Goal: Task Accomplishment & Management: Manage account settings

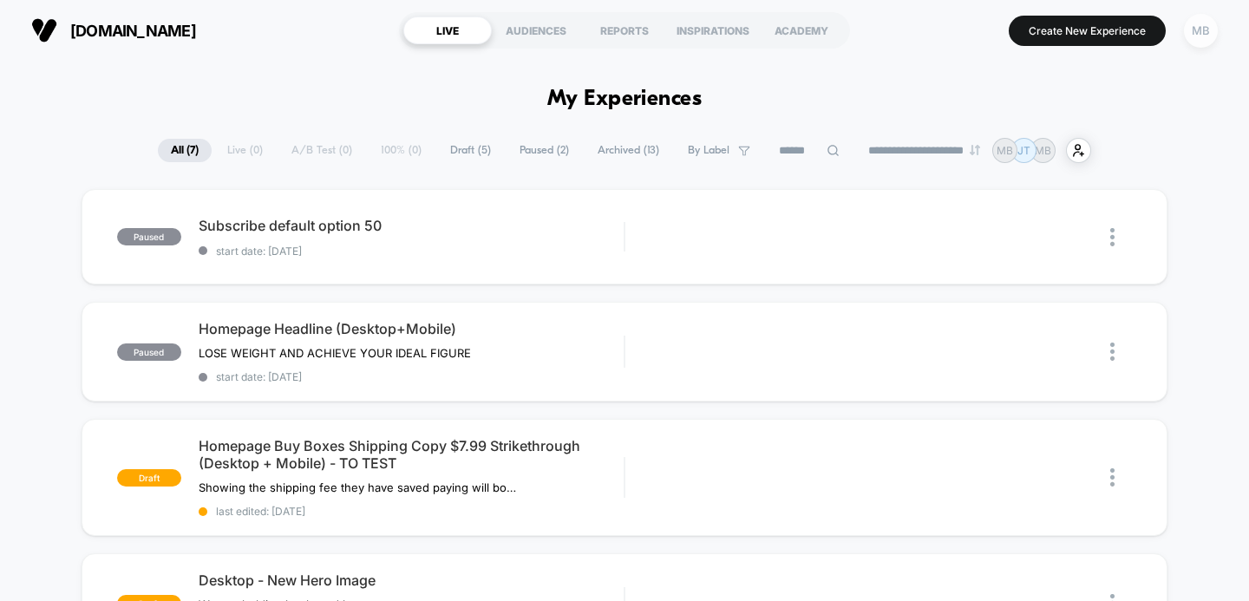
click at [1197, 43] on div "MB" at bounding box center [1201, 31] width 34 height 34
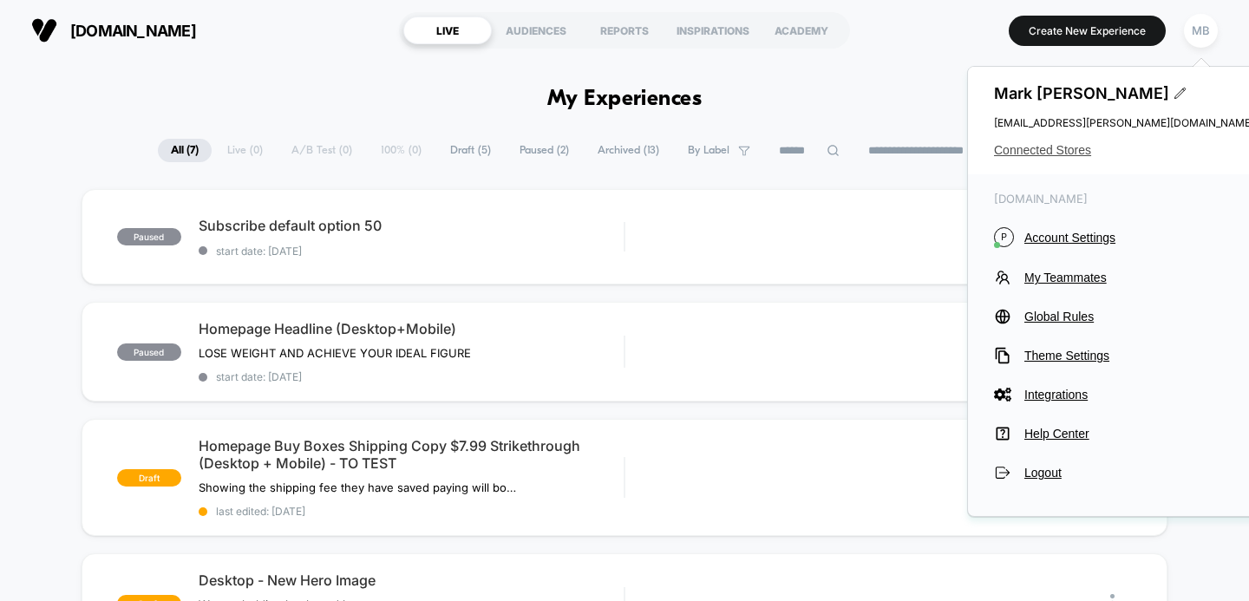
click at [1034, 151] on span "Connected Stores" at bounding box center [1124, 150] width 260 height 14
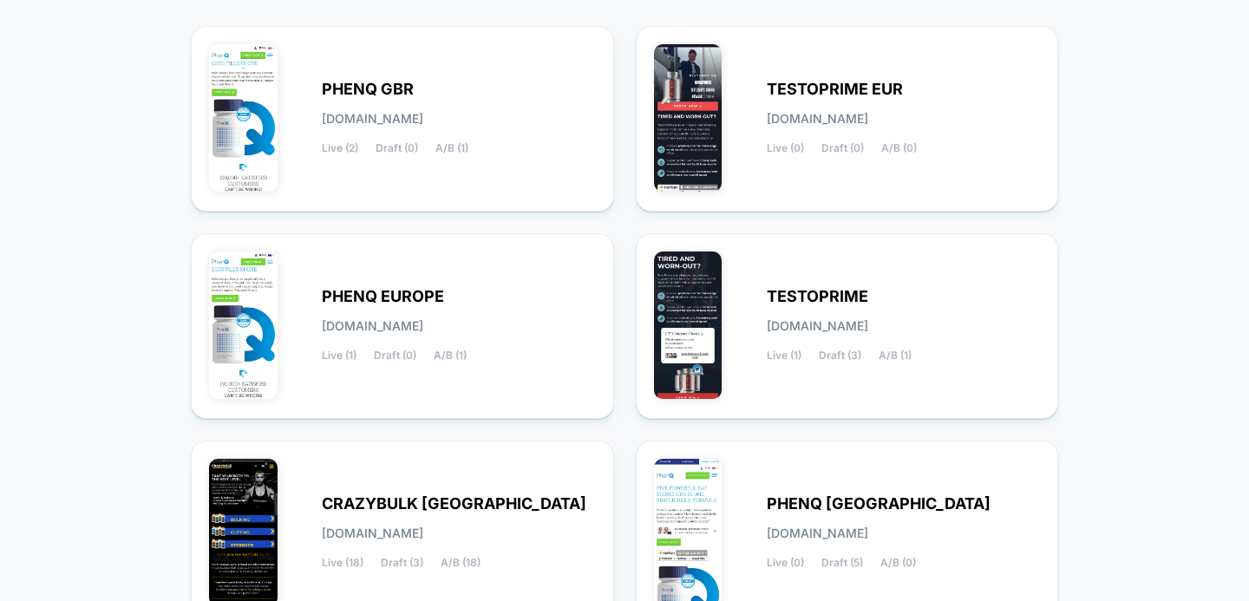
scroll to position [210, 0]
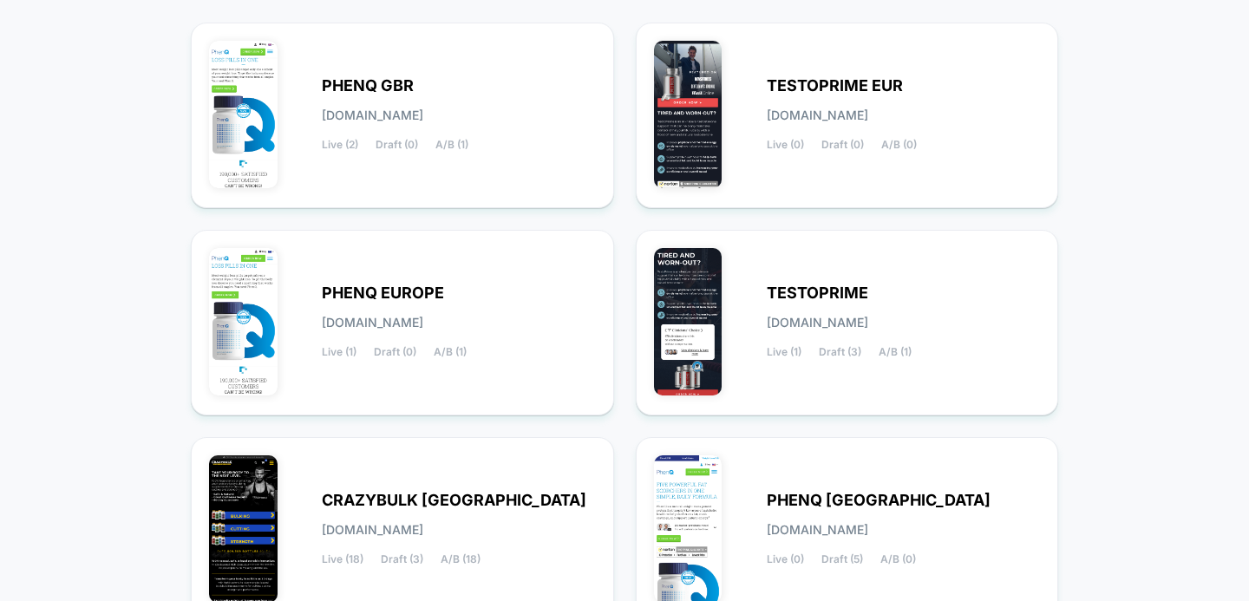
click at [1127, 144] on div "< Back to Homepage Connected Stores Click on the store you want to manage New T…" at bounding box center [624, 298] width 1249 height 895
click at [876, 125] on div "TESTOPRIME EUR [DOMAIN_NAME] Live (0) Draft (0) A/B (0)" at bounding box center [904, 115] width 274 height 71
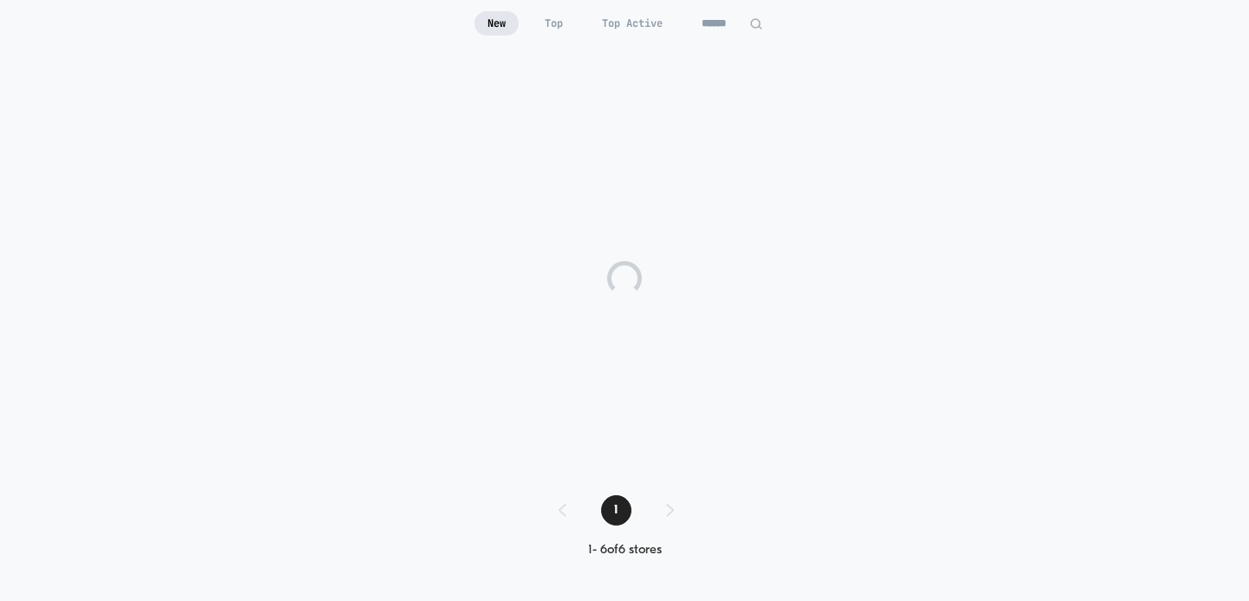
scroll to position [170, 0]
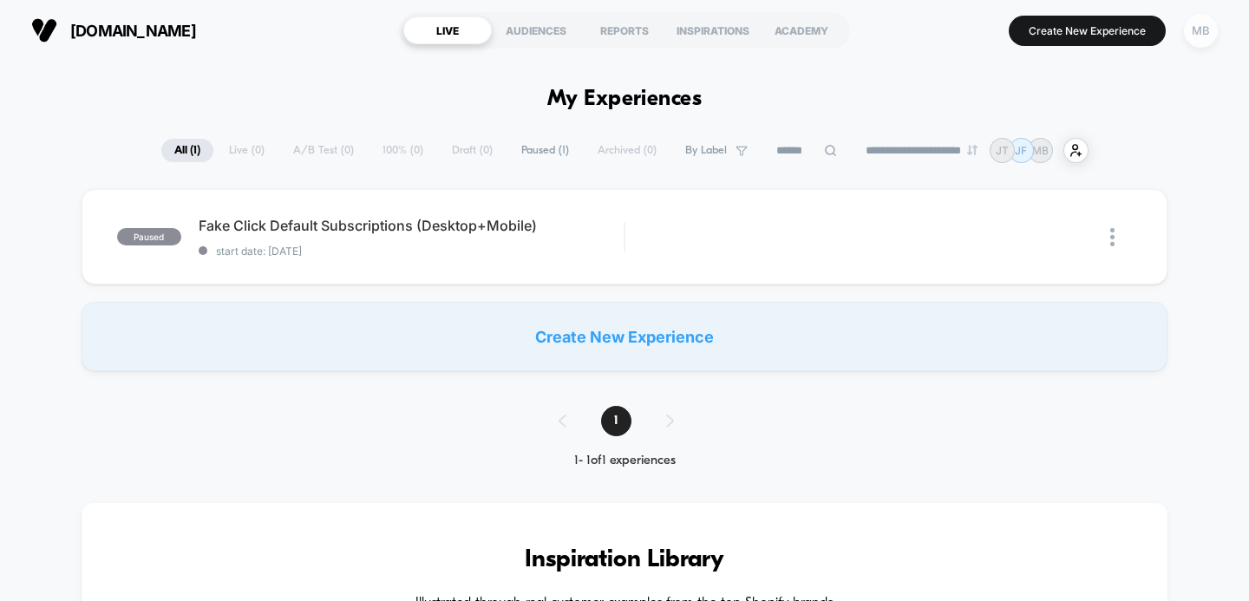
click at [1198, 37] on div "MB" at bounding box center [1201, 31] width 34 height 34
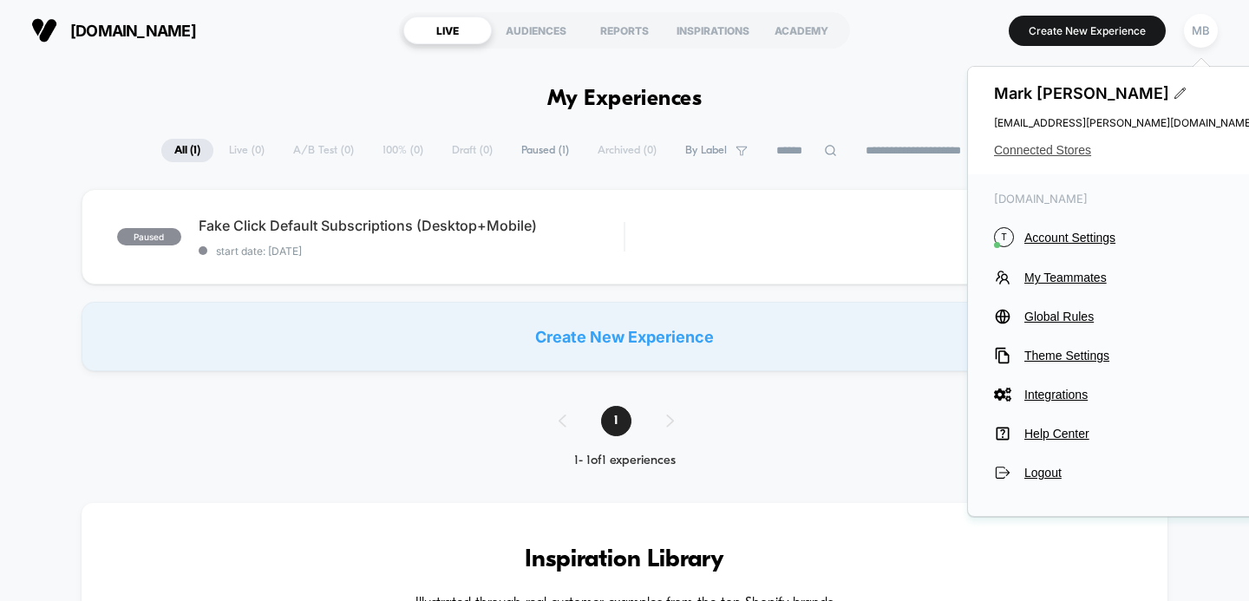
click at [1041, 152] on span "Connected Stores" at bounding box center [1124, 150] width 260 height 14
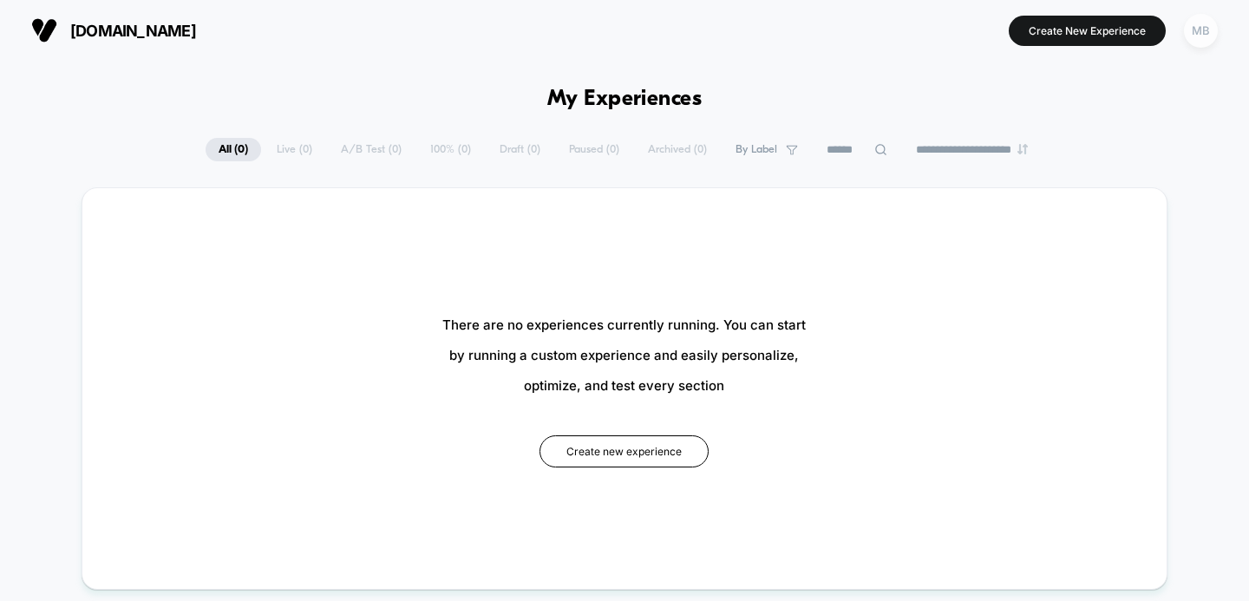
click at [1200, 37] on div "MB" at bounding box center [1201, 31] width 34 height 34
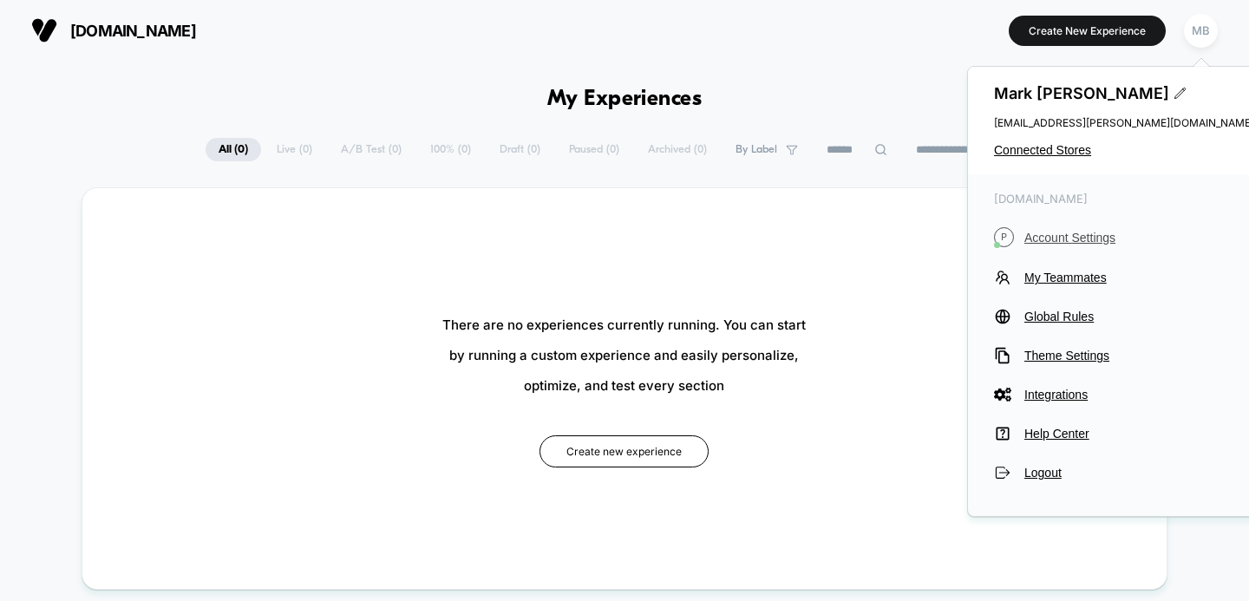
click at [1063, 233] on span "Account Settings" at bounding box center [1140, 238] width 230 height 14
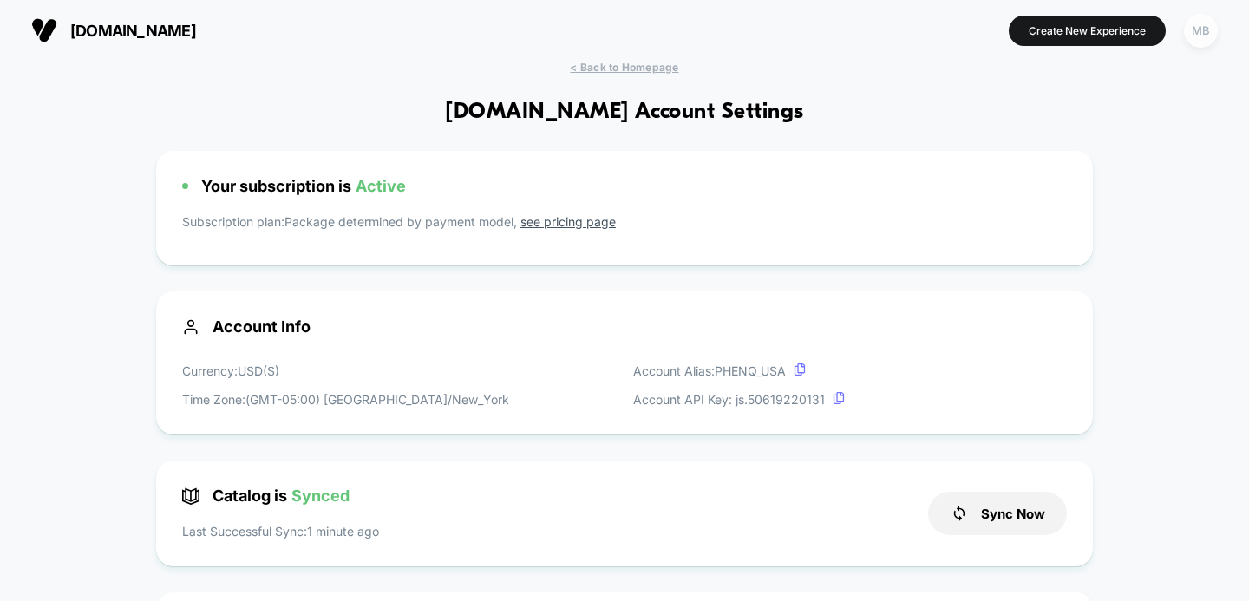
click at [1209, 34] on div "MB" at bounding box center [1201, 31] width 34 height 34
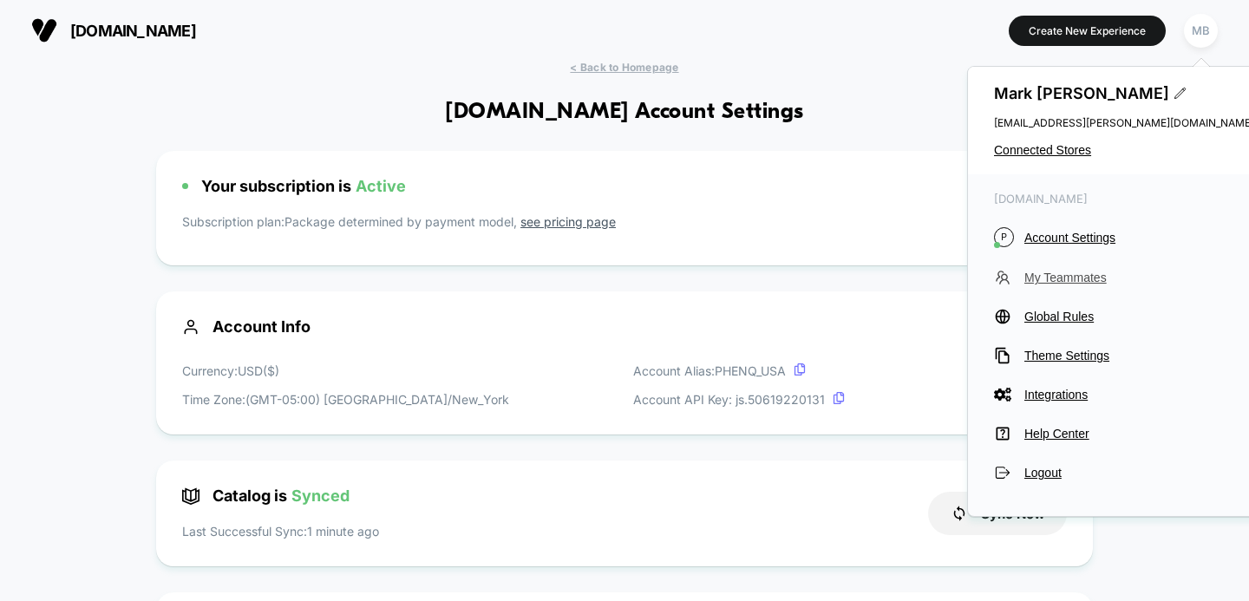
click at [1055, 278] on span "My Teammates" at bounding box center [1140, 278] width 230 height 14
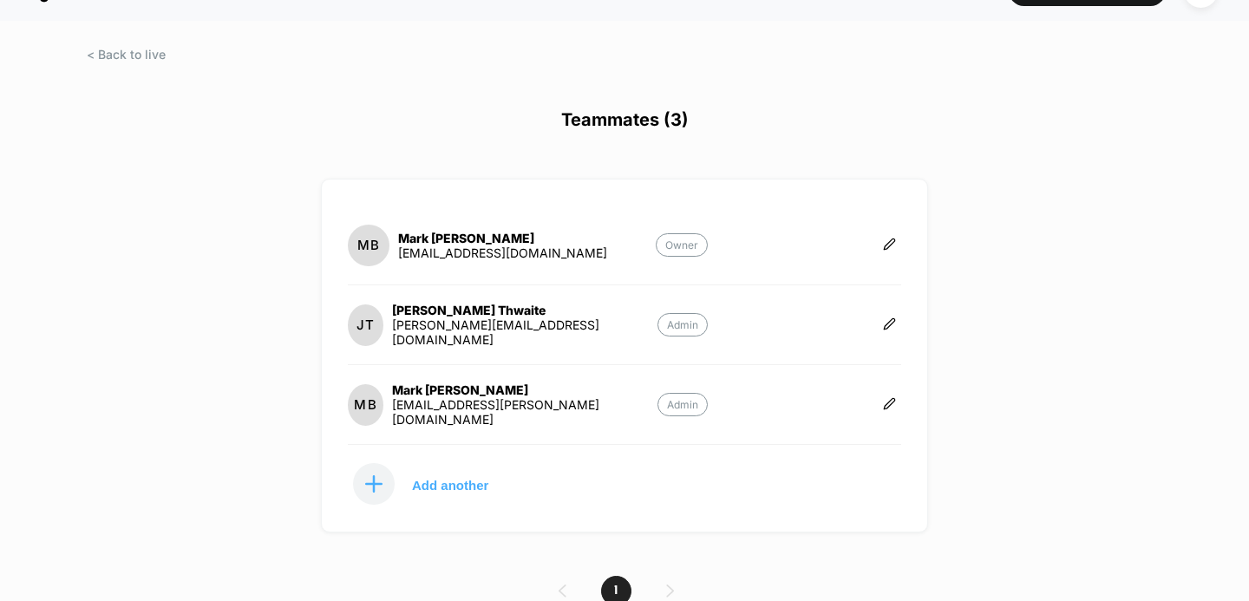
scroll to position [48, 0]
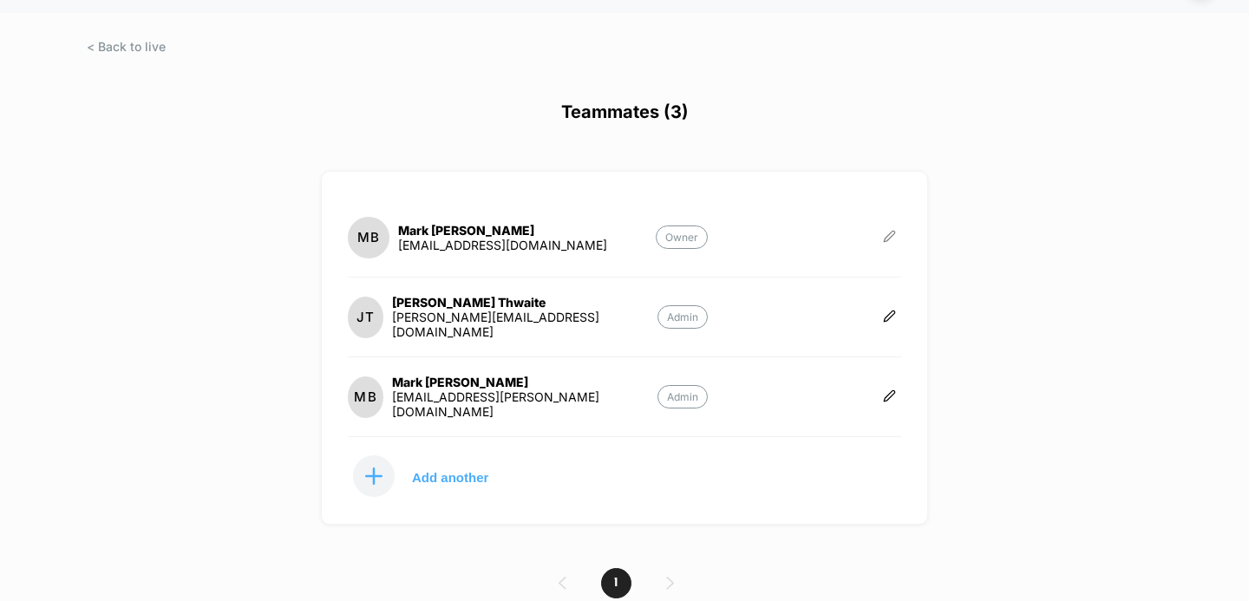
click at [888, 233] on icon at bounding box center [889, 236] width 13 height 13
click at [1070, 130] on h1 "Teammates (3)" at bounding box center [624, 122] width 1249 height 41
click at [893, 391] on icon at bounding box center [889, 396] width 13 height 13
click at [982, 366] on button "Edit Role" at bounding box center [976, 376] width 112 height 40
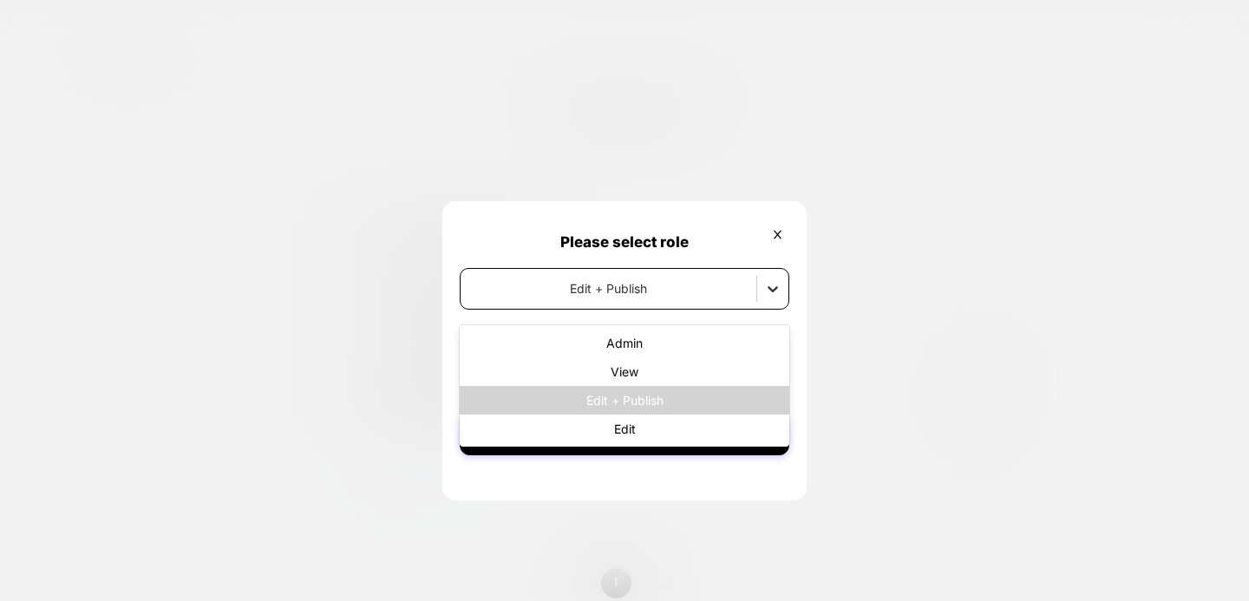
click at [774, 288] on icon at bounding box center [772, 288] width 17 height 17
click at [915, 347] on div at bounding box center [624, 300] width 1249 height 601
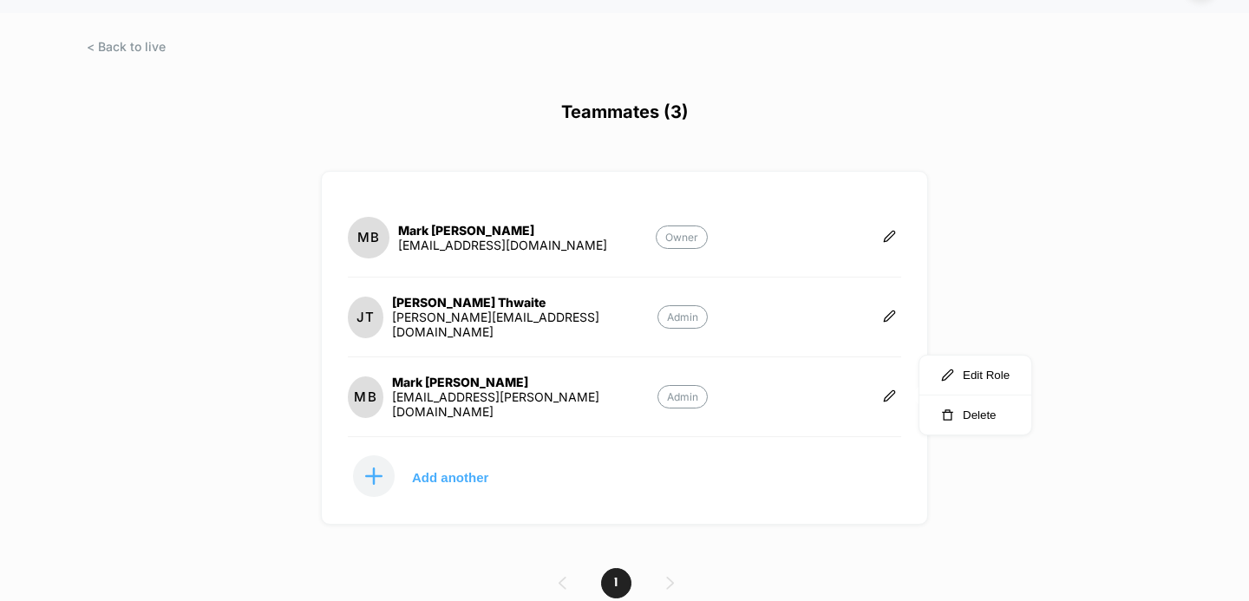
click at [1038, 305] on div "phenq.com Create New Experience MB Teammates (3) MB Mark Brownlee tools@wolfson…" at bounding box center [624, 300] width 1249 height 601
click at [125, 51] on span at bounding box center [126, 46] width 79 height 15
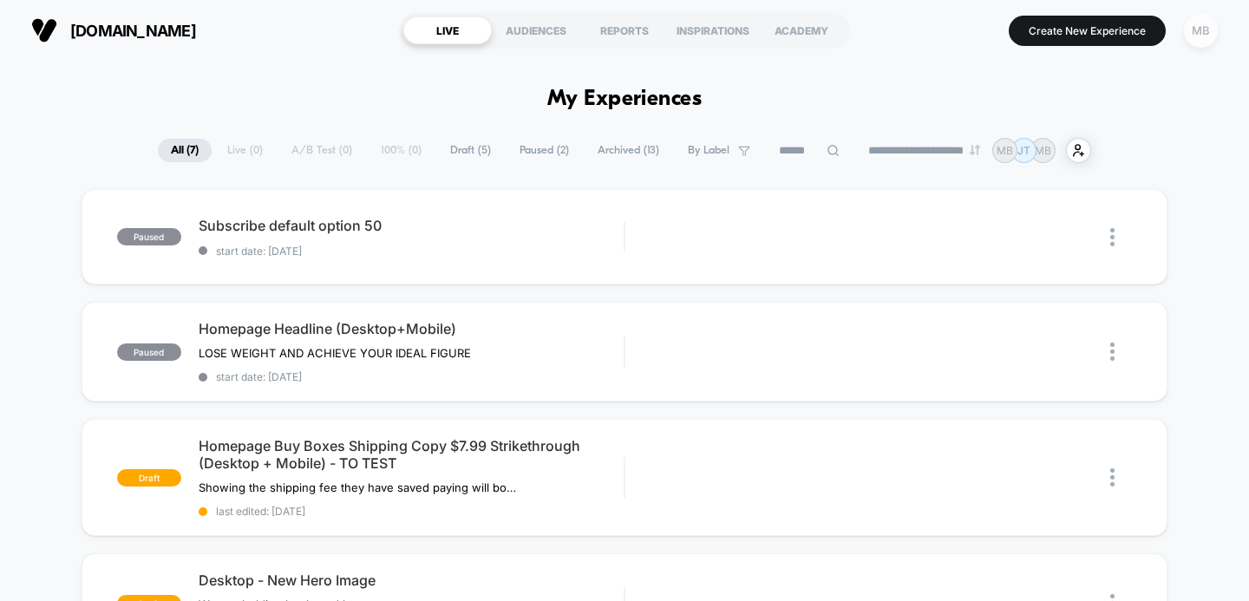
click at [1202, 36] on div "MB" at bounding box center [1201, 31] width 34 height 34
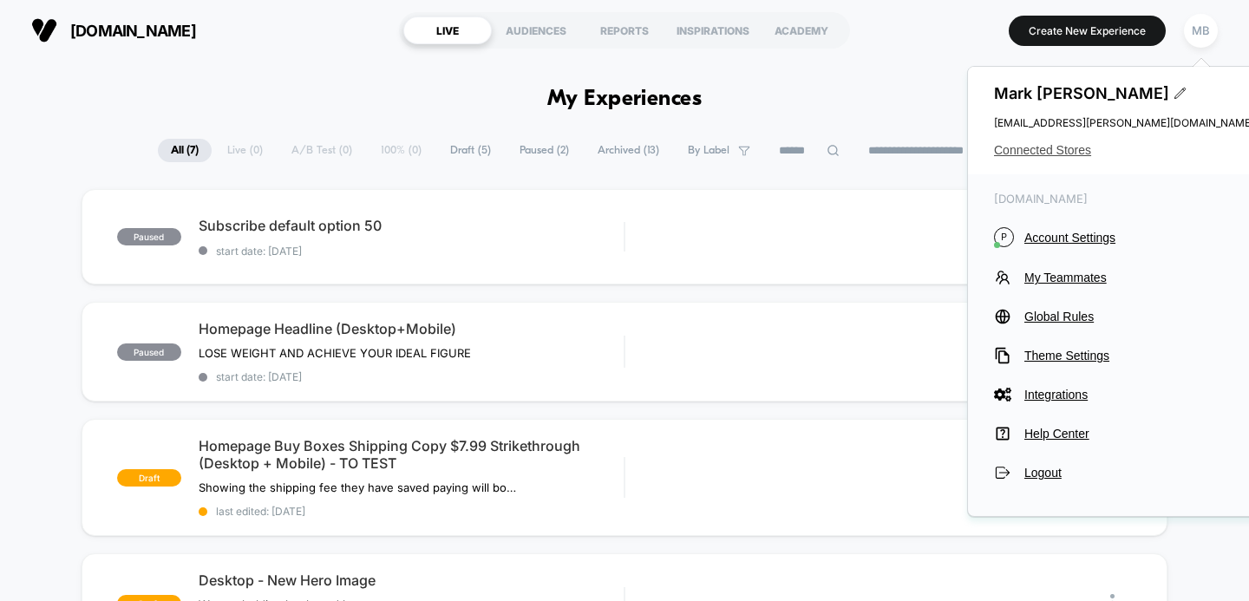
click at [1037, 153] on span "Connected Stores" at bounding box center [1124, 150] width 260 height 14
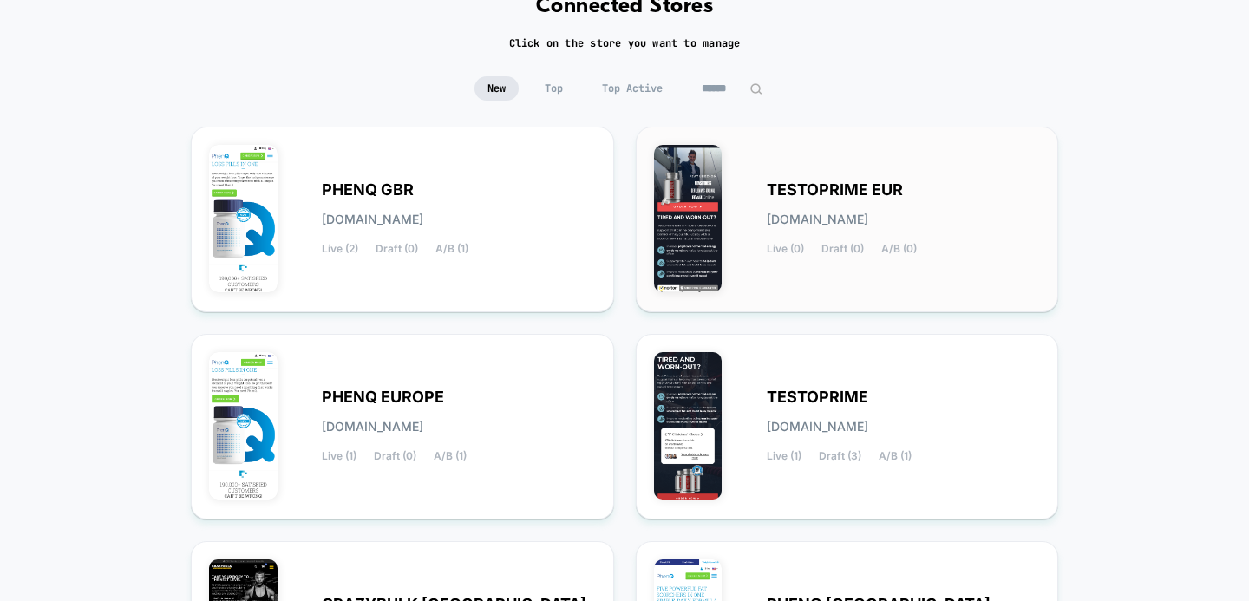
scroll to position [197, 0]
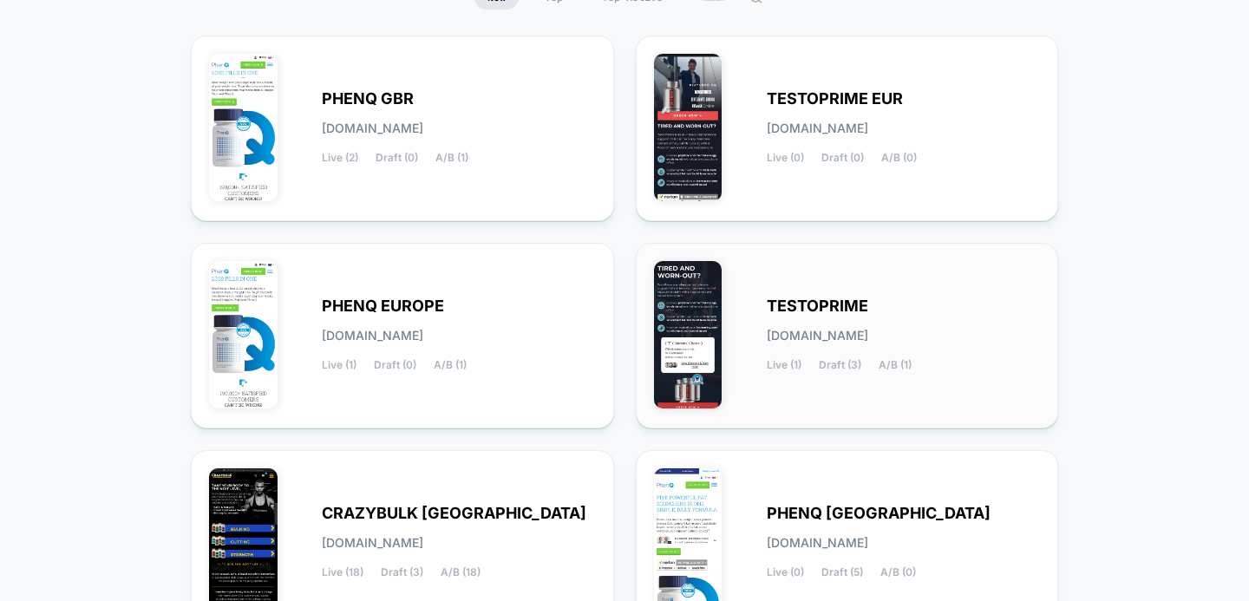
click at [841, 302] on span "TESTOPRIME" at bounding box center [818, 306] width 102 height 12
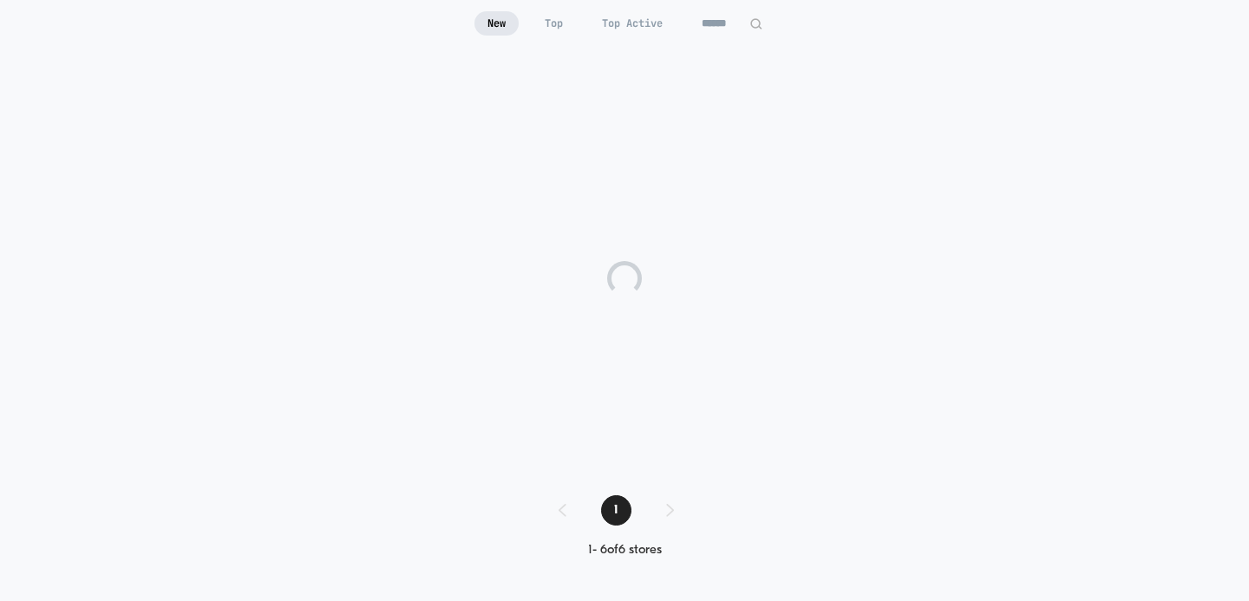
scroll to position [170, 0]
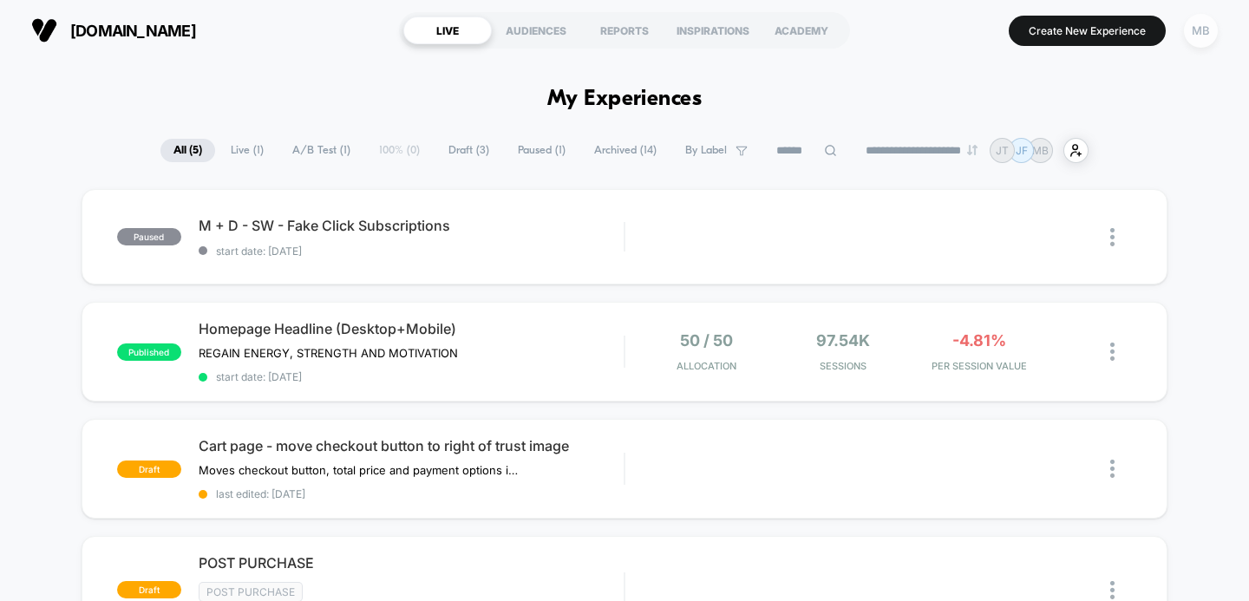
click at [1204, 25] on div "MB" at bounding box center [1201, 31] width 34 height 34
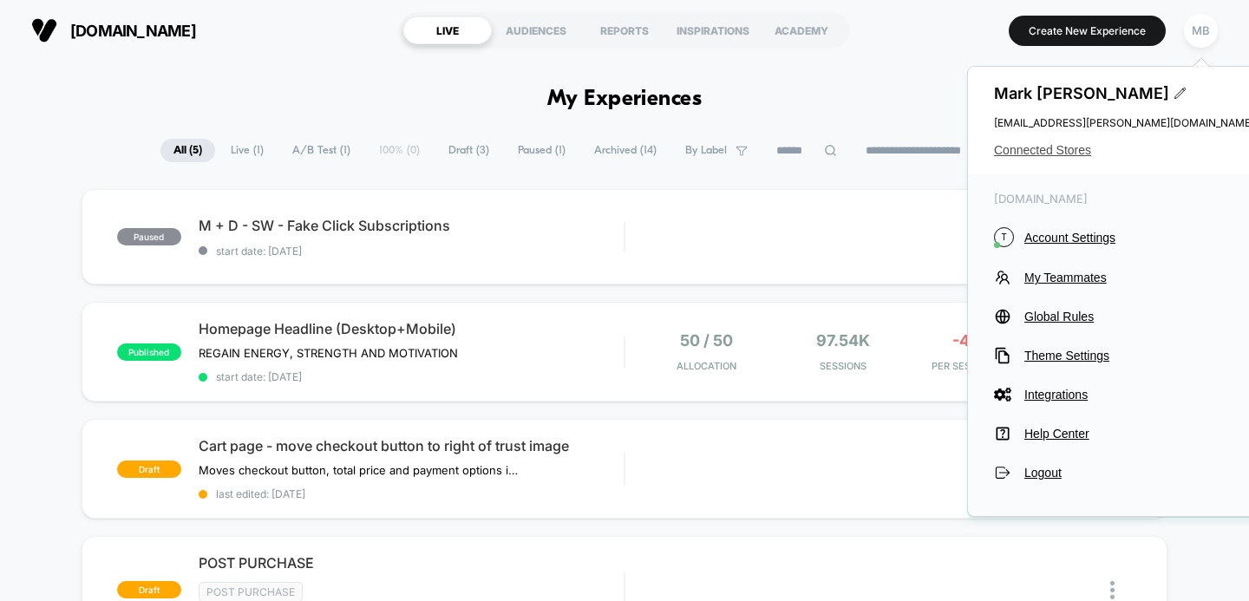
click at [1063, 146] on span "Connected Stores" at bounding box center [1124, 150] width 260 height 14
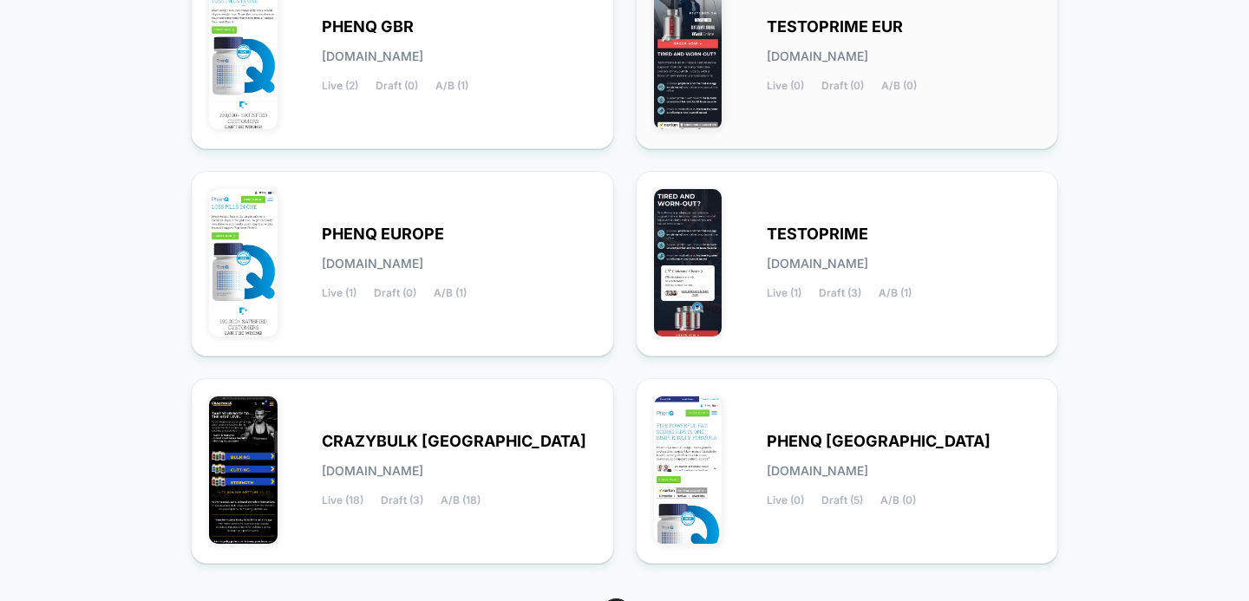
scroll to position [273, 0]
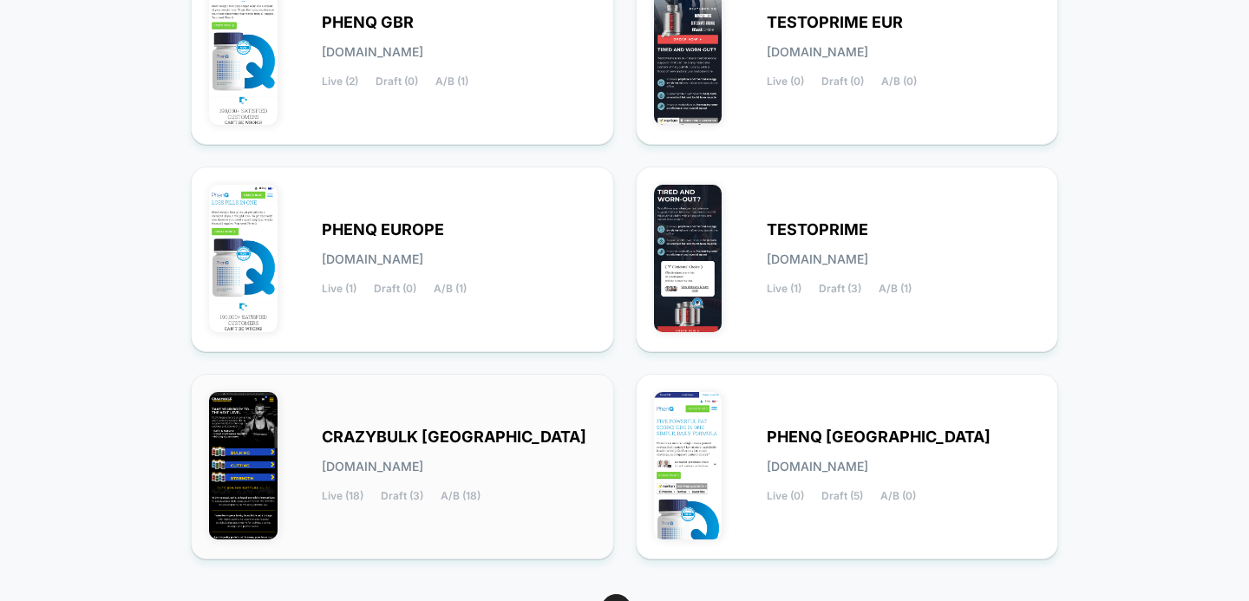
click at [393, 443] on span "CRAZYBULK [GEOGRAPHIC_DATA]" at bounding box center [454, 437] width 265 height 12
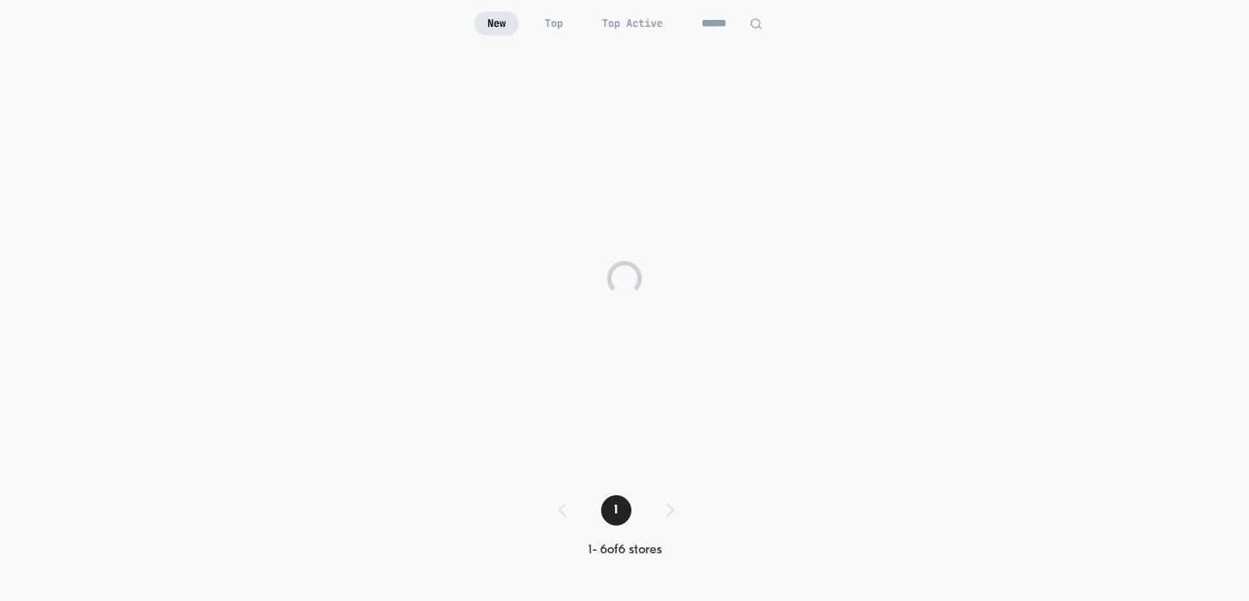
scroll to position [70, 0]
